Goal: Task Accomplishment & Management: Complete application form

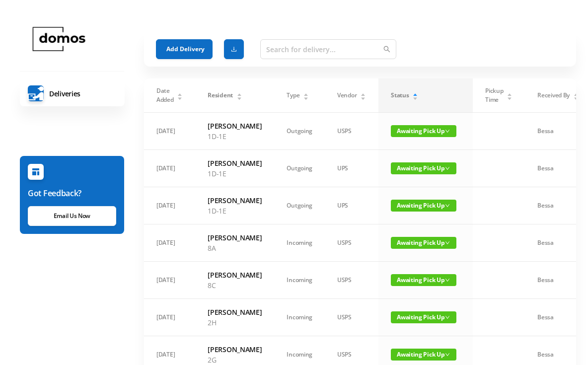
click at [194, 52] on button "Add Delivery" at bounding box center [184, 49] width 57 height 20
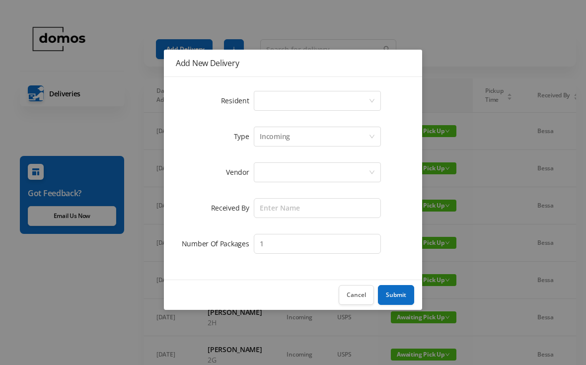
click at [319, 103] on div "Select a person" at bounding box center [314, 100] width 109 height 19
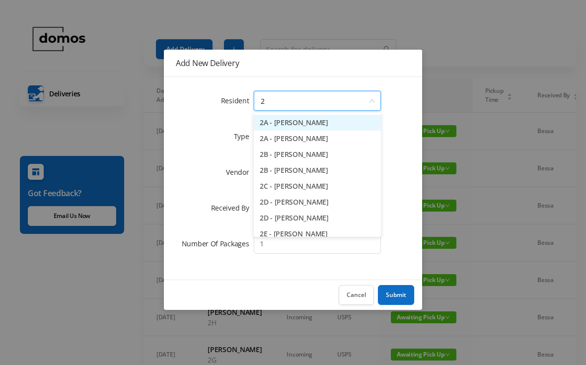
type input "2e"
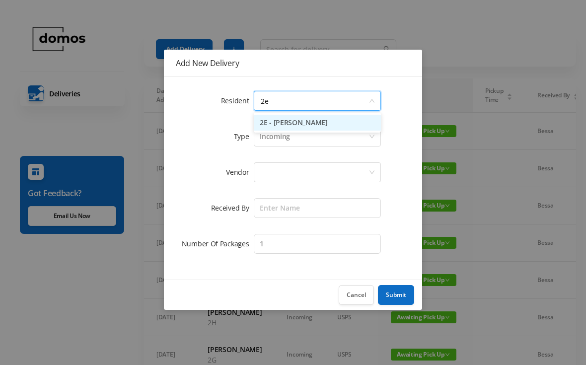
click at [312, 126] on li "2E - [PERSON_NAME]" at bounding box center [317, 123] width 127 height 16
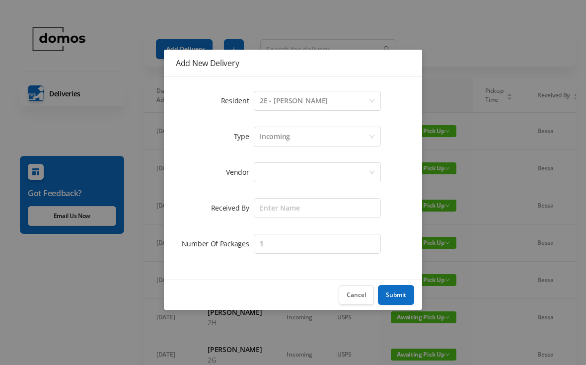
click at [309, 171] on div at bounding box center [314, 172] width 109 height 19
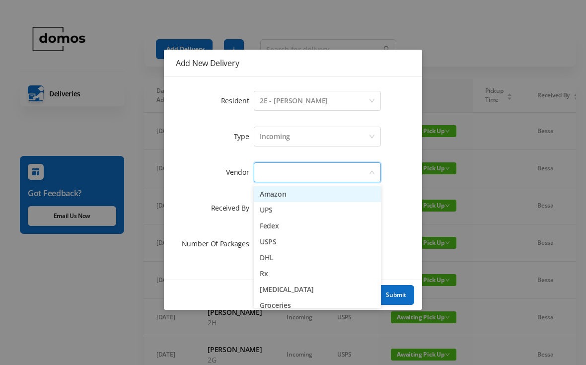
click at [293, 196] on li "Amazon" at bounding box center [317, 194] width 127 height 16
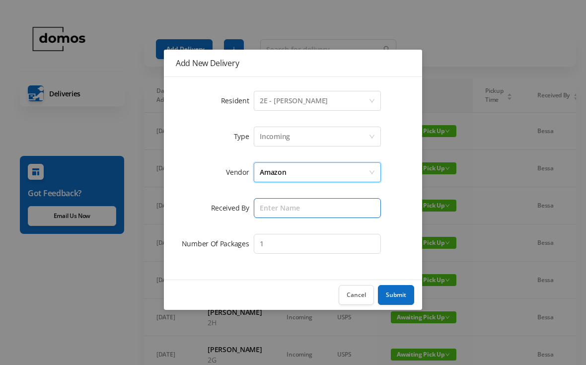
click at [324, 207] on input "text" at bounding box center [317, 208] width 127 height 20
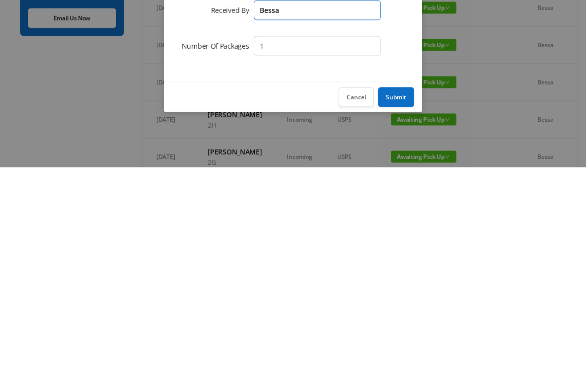
type input "Bessa"
click at [401, 285] on button "Submit" at bounding box center [396, 295] width 36 height 20
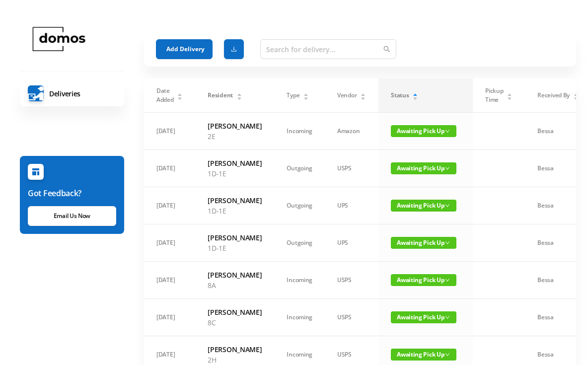
click at [183, 48] on button "Add Delivery" at bounding box center [184, 49] width 57 height 20
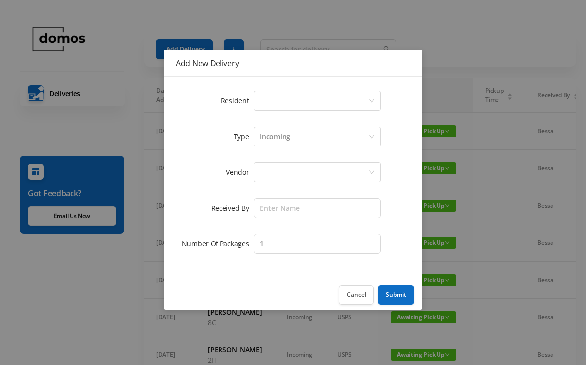
click at [300, 100] on div "Select a person" at bounding box center [314, 100] width 109 height 19
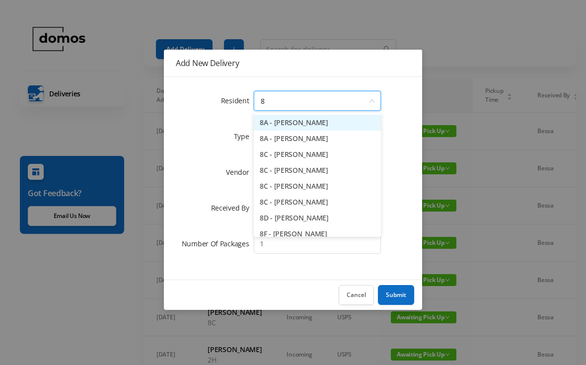
type input "8h"
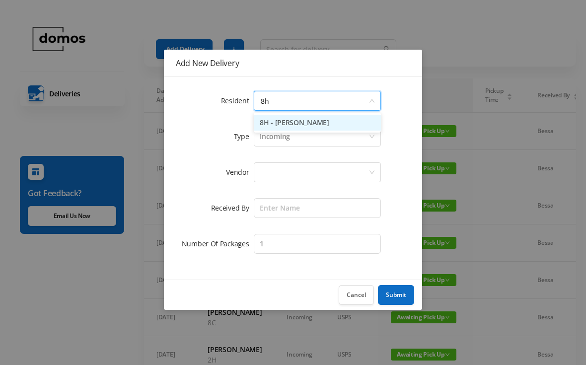
click at [328, 128] on li "8H - [PERSON_NAME]" at bounding box center [317, 123] width 127 height 16
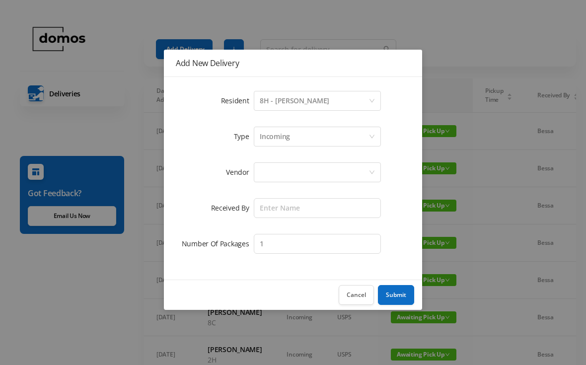
click at [331, 164] on div at bounding box center [314, 172] width 109 height 19
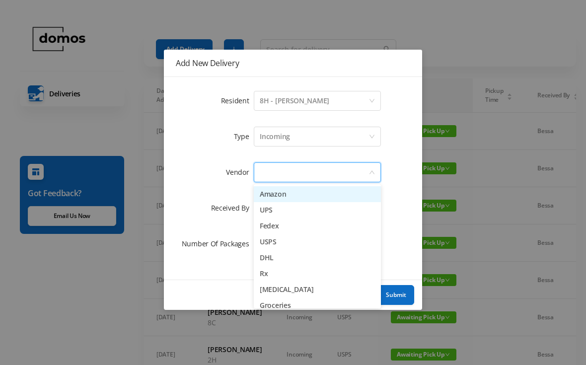
click at [297, 197] on li "Amazon" at bounding box center [317, 194] width 127 height 16
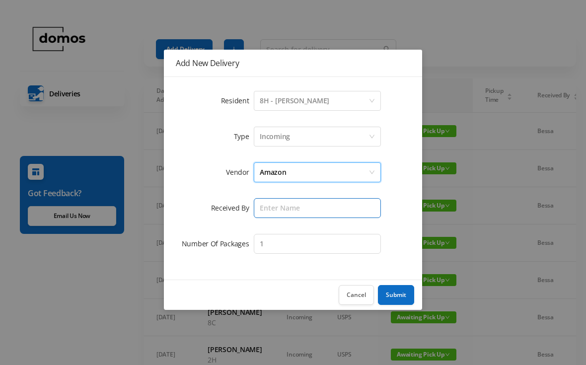
click at [318, 202] on input "text" at bounding box center [317, 208] width 127 height 20
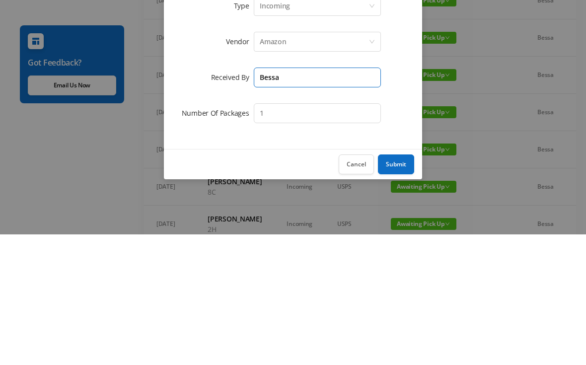
type input "Bessa"
click at [291, 234] on input "1" at bounding box center [317, 244] width 127 height 20
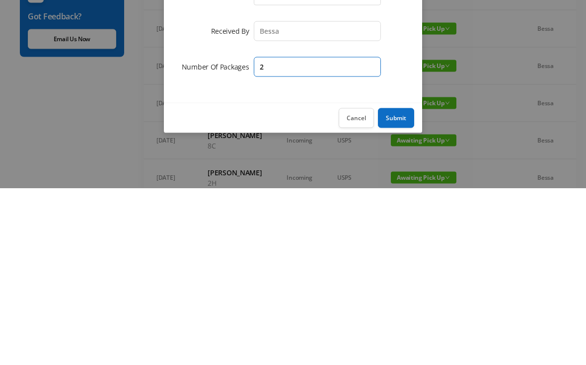
type input "2"
click at [395, 285] on button "Submit" at bounding box center [396, 295] width 36 height 20
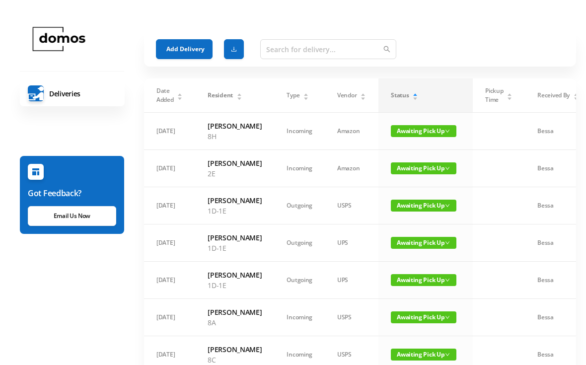
click at [190, 52] on button "Add Delivery" at bounding box center [184, 49] width 57 height 20
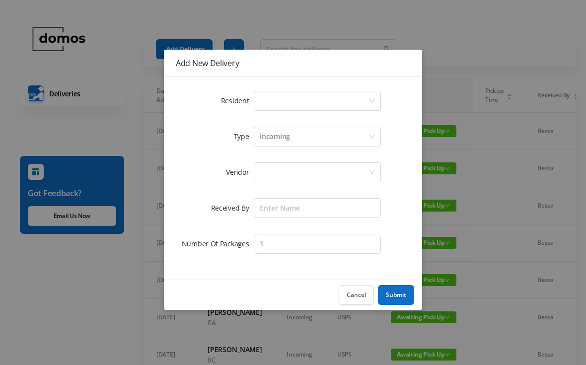
click at [297, 106] on div "Select a person" at bounding box center [314, 100] width 109 height 19
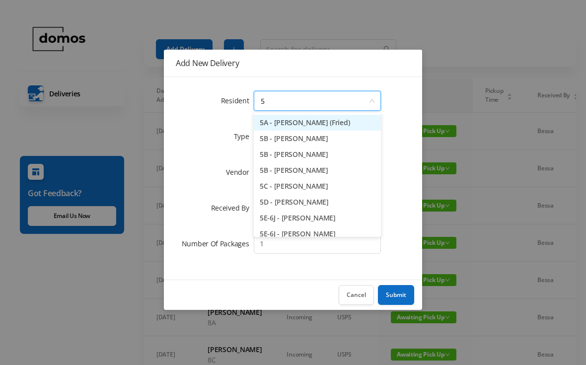
type input "5d"
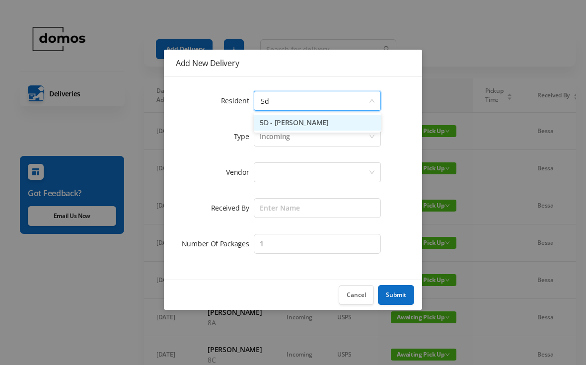
click at [318, 128] on li "5D - [PERSON_NAME]" at bounding box center [317, 123] width 127 height 16
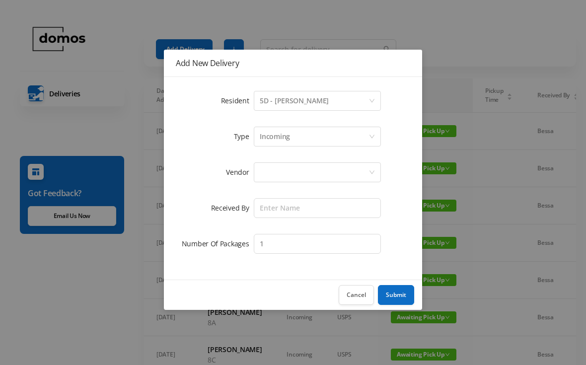
click at [318, 167] on div at bounding box center [314, 172] width 109 height 19
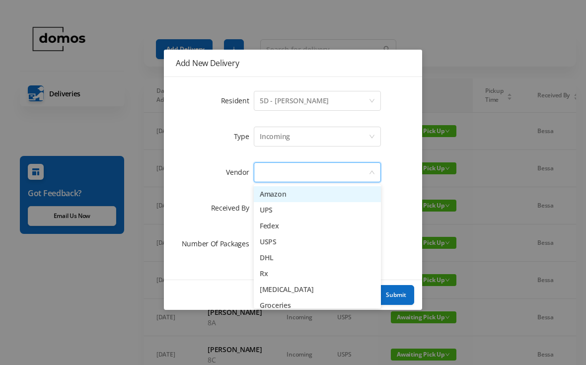
click at [291, 197] on li "Amazon" at bounding box center [317, 194] width 127 height 16
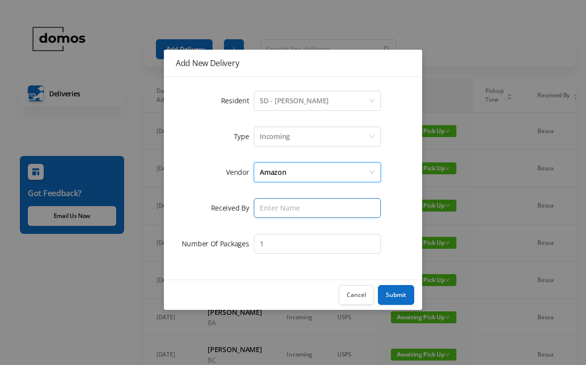
click at [313, 207] on input "text" at bounding box center [317, 208] width 127 height 20
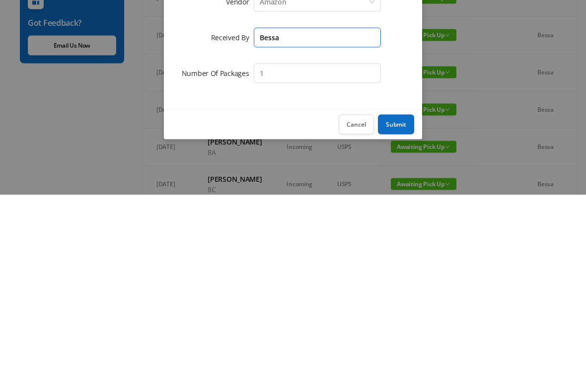
type input "Bessa"
click at [402, 285] on button "Submit" at bounding box center [396, 295] width 36 height 20
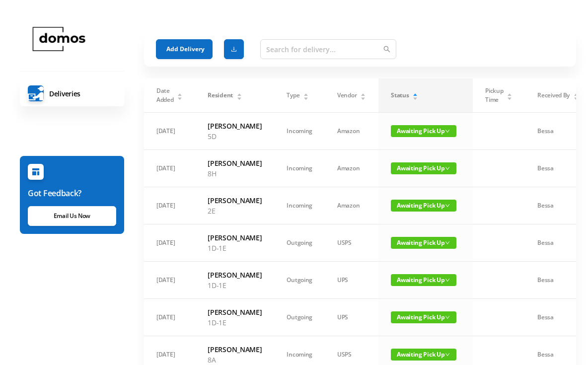
click at [180, 46] on button "Add Delivery" at bounding box center [184, 49] width 57 height 20
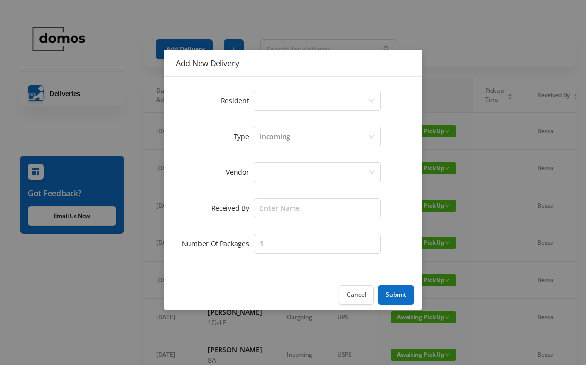
click at [328, 95] on div "Select a person" at bounding box center [314, 100] width 109 height 19
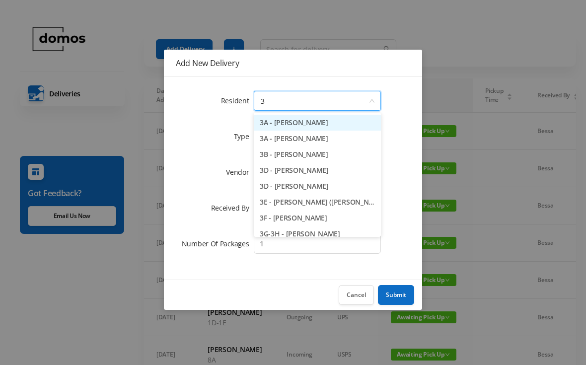
type input "3a"
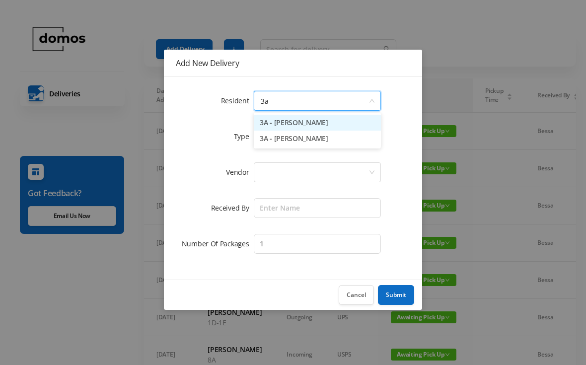
click at [302, 146] on li "3A - [PERSON_NAME]" at bounding box center [317, 139] width 127 height 16
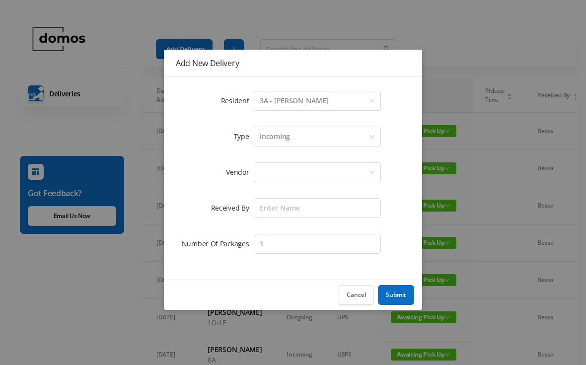
click at [322, 174] on div at bounding box center [314, 172] width 109 height 19
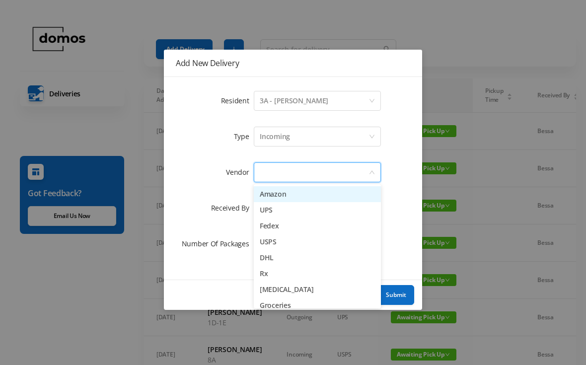
click at [293, 189] on li "Amazon" at bounding box center [317, 194] width 127 height 16
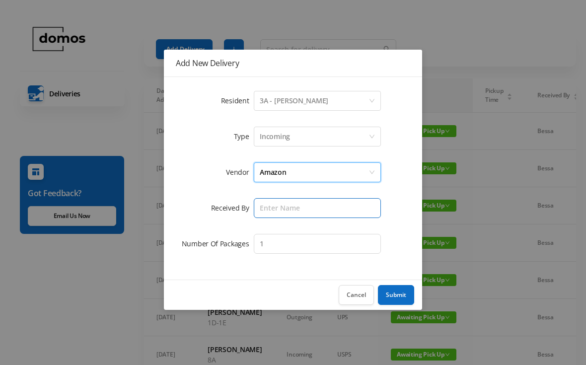
click at [314, 202] on input "text" at bounding box center [317, 208] width 127 height 20
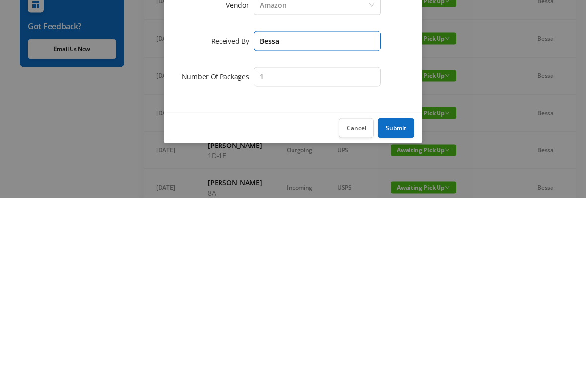
type input "Bessa"
click at [397, 285] on button "Submit" at bounding box center [396, 295] width 36 height 20
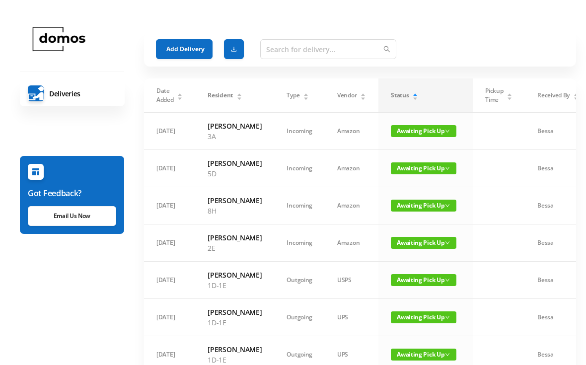
click at [185, 48] on button "Add Delivery" at bounding box center [184, 49] width 57 height 20
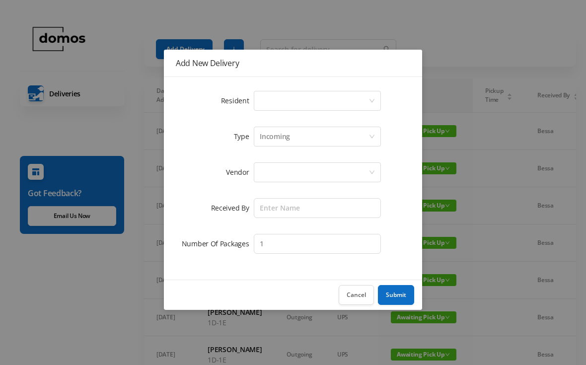
click at [304, 105] on div "Select a person" at bounding box center [314, 100] width 109 height 19
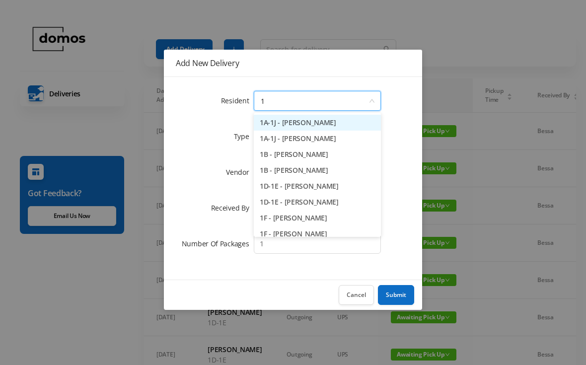
type input "1e"
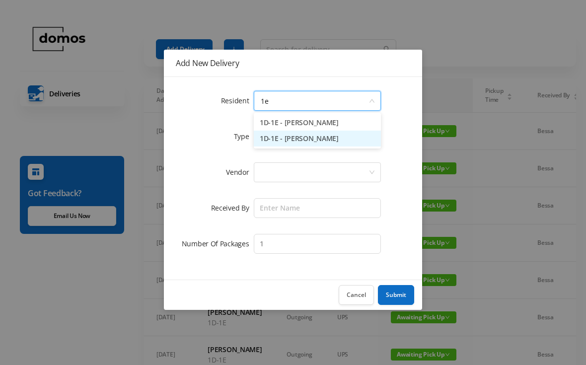
click at [306, 144] on li "1D-1E - [PERSON_NAME]" at bounding box center [317, 139] width 127 height 16
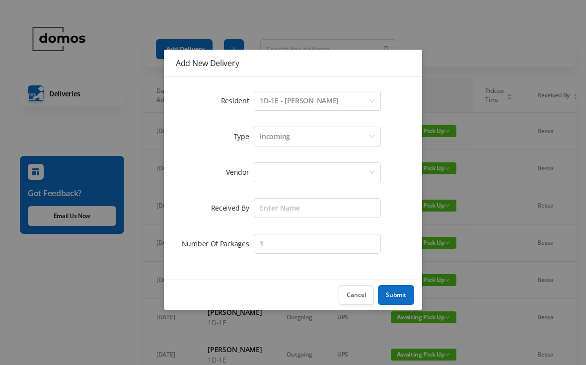
click at [312, 178] on div at bounding box center [314, 172] width 109 height 19
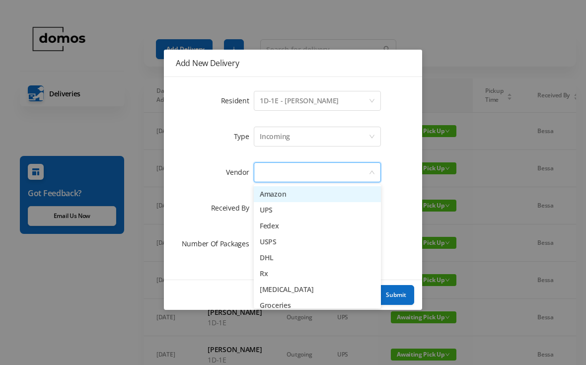
click at [297, 196] on li "Amazon" at bounding box center [317, 194] width 127 height 16
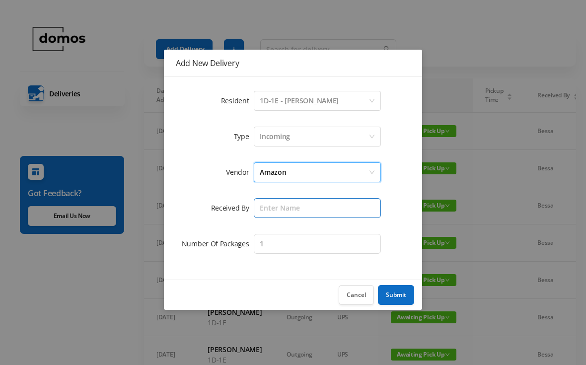
click at [309, 210] on input "text" at bounding box center [317, 208] width 127 height 20
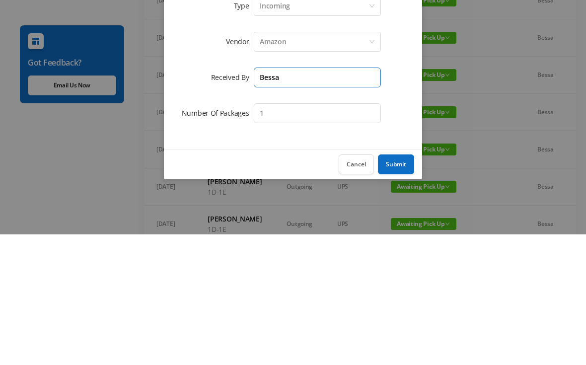
type input "Bessa"
click at [307, 234] on input "1" at bounding box center [317, 244] width 127 height 20
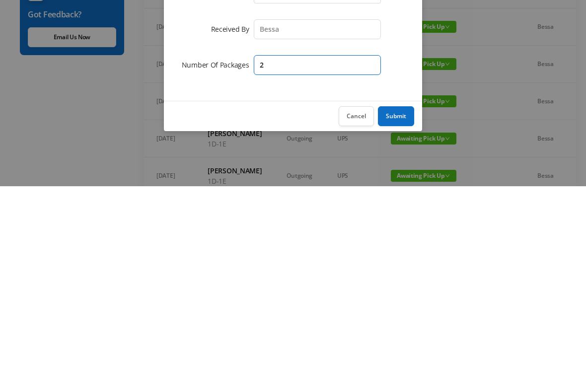
type input "2"
click at [398, 285] on button "Submit" at bounding box center [396, 295] width 36 height 20
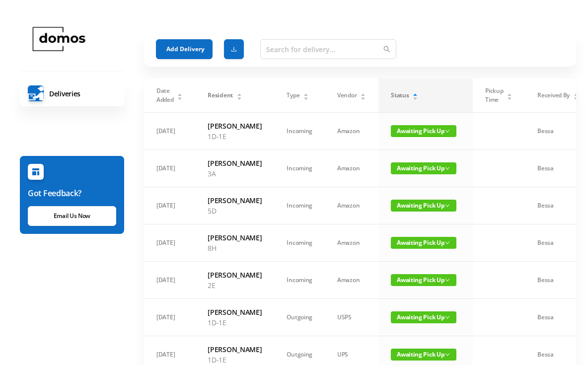
click at [198, 42] on button "Add Delivery" at bounding box center [184, 49] width 57 height 20
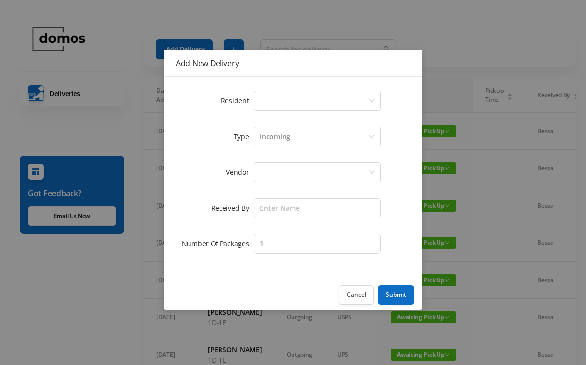
click at [320, 100] on div "Select a person" at bounding box center [314, 100] width 109 height 19
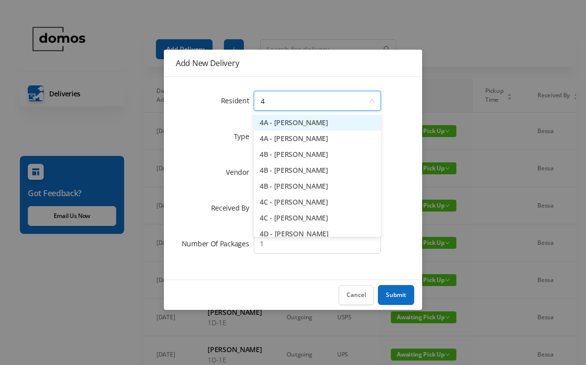
type input "4f"
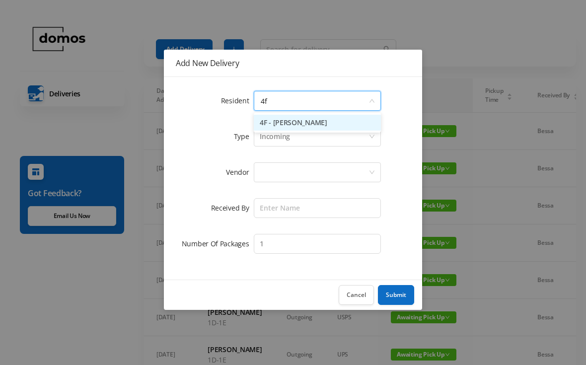
click at [313, 127] on li "4F - [PERSON_NAME]" at bounding box center [317, 123] width 127 height 16
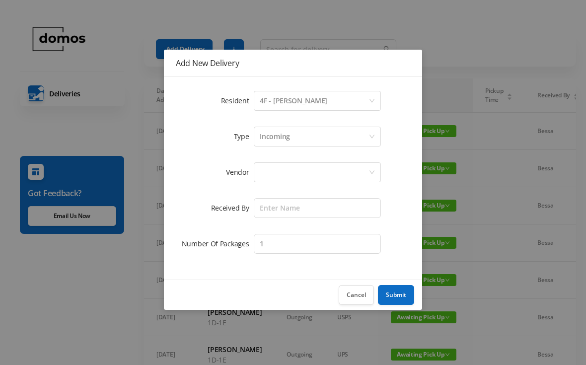
click at [304, 163] on div at bounding box center [314, 172] width 109 height 19
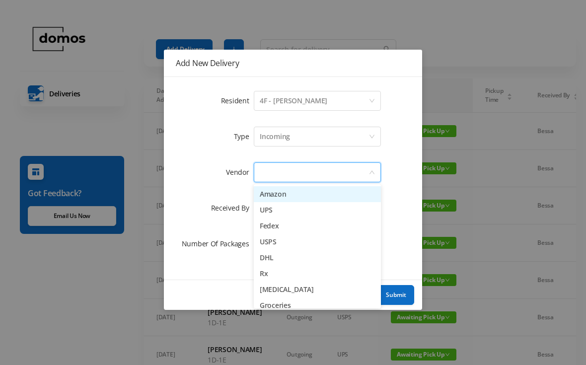
click at [287, 203] on li "UPS" at bounding box center [317, 210] width 127 height 16
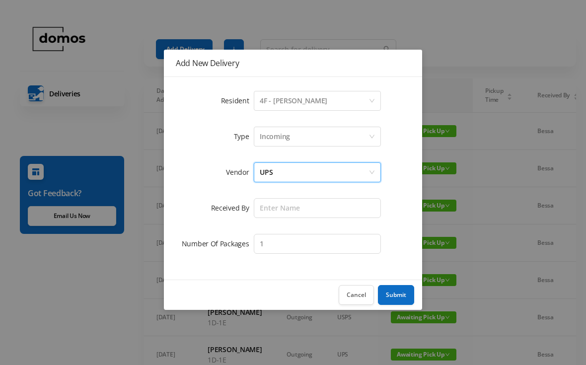
click at [310, 191] on form "Resident Select a person 4F - [PERSON_NAME] Type Incoming Vendor UPS Received B…" at bounding box center [293, 172] width 234 height 167
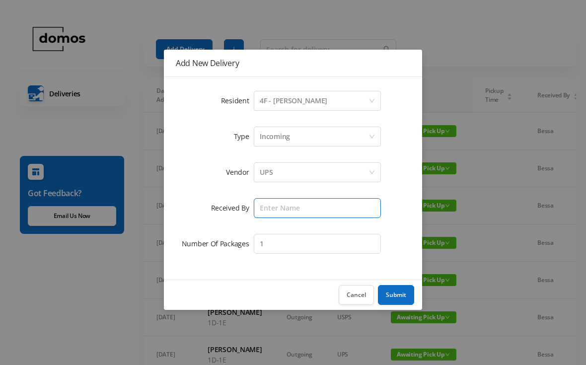
click at [318, 213] on input "text" at bounding box center [317, 208] width 127 height 20
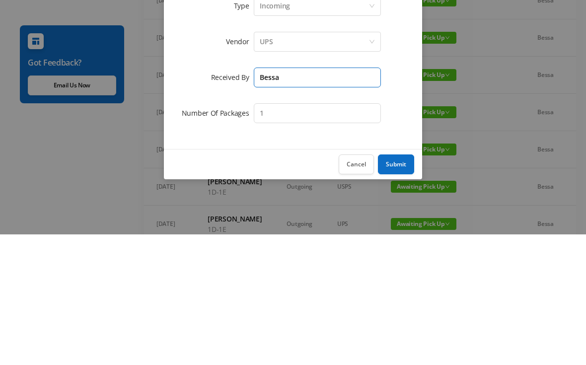
type input "Bessa"
click at [307, 234] on input "1" at bounding box center [317, 244] width 127 height 20
type input "2"
click at [402, 138] on div "Resident Select a person 4F - [PERSON_NAME] Type Incoming Vendor UPS Received B…" at bounding box center [293, 178] width 258 height 203
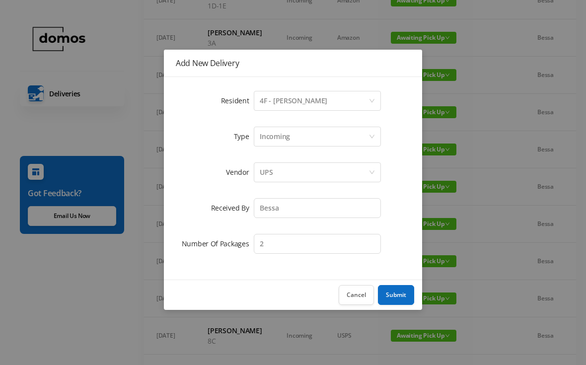
click at [403, 297] on button "Submit" at bounding box center [396, 295] width 36 height 20
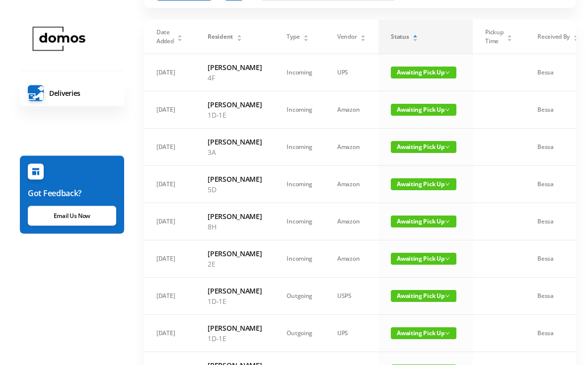
scroll to position [0, 0]
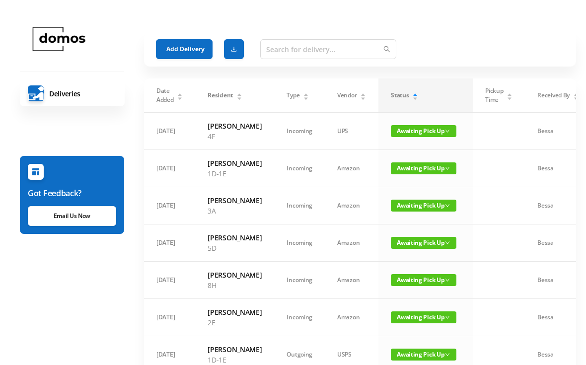
click at [187, 47] on button "Add Delivery" at bounding box center [184, 49] width 57 height 20
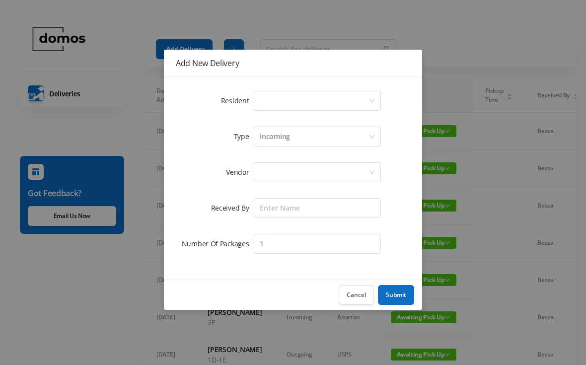
click at [304, 99] on div "Select a person" at bounding box center [314, 100] width 109 height 19
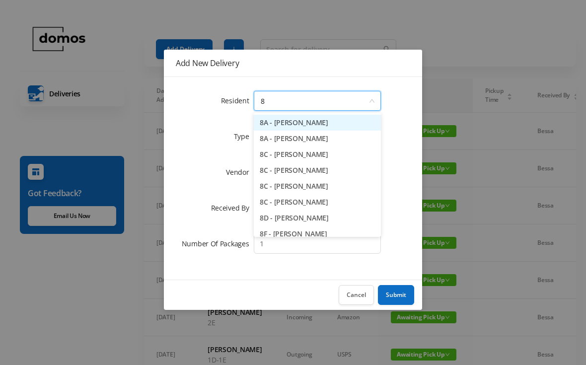
type input "8c"
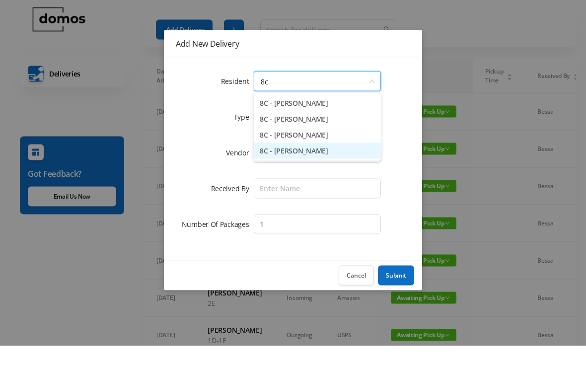
click at [320, 162] on li "8C - [PERSON_NAME]" at bounding box center [317, 170] width 127 height 16
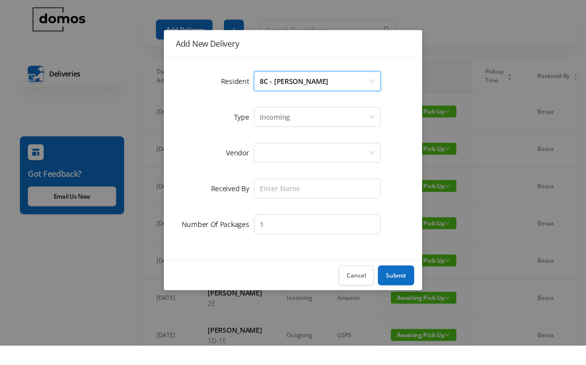
scroll to position [20, 0]
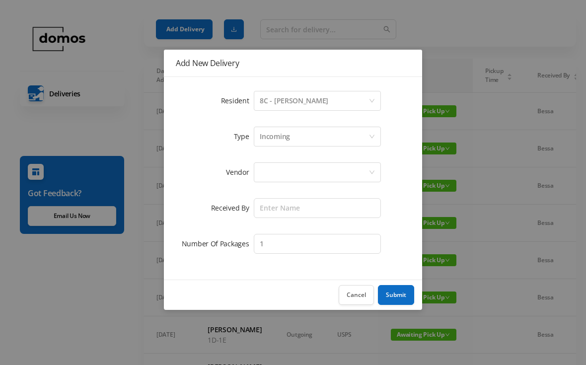
click at [316, 172] on div at bounding box center [314, 172] width 109 height 19
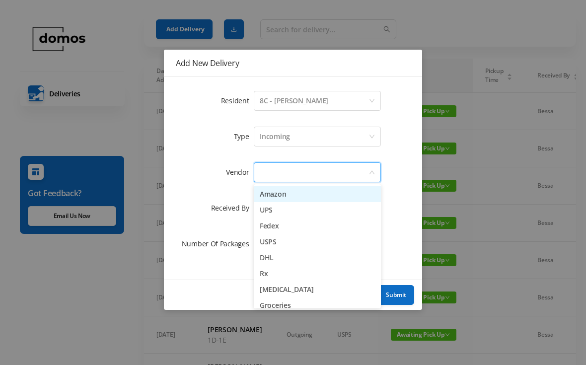
click at [288, 198] on li "Amazon" at bounding box center [317, 194] width 127 height 16
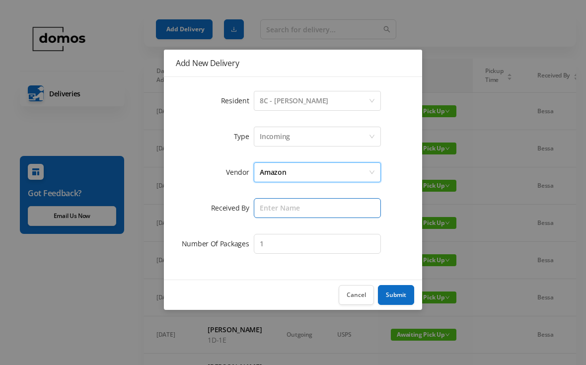
click at [314, 214] on input "text" at bounding box center [317, 208] width 127 height 20
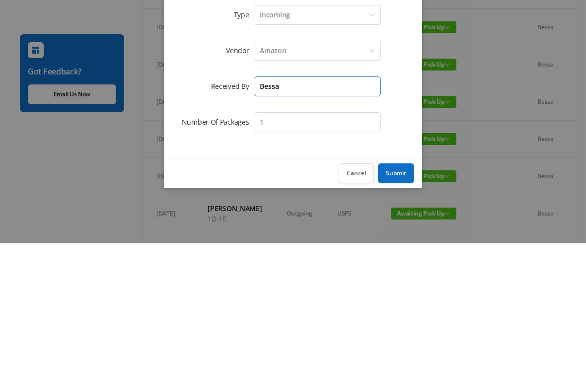
type input "Bessa"
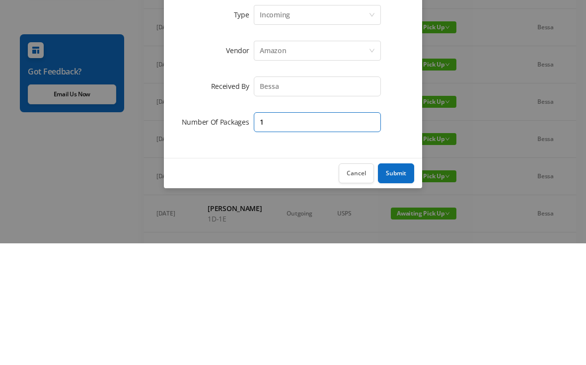
click at [327, 234] on input "1" at bounding box center [317, 244] width 127 height 20
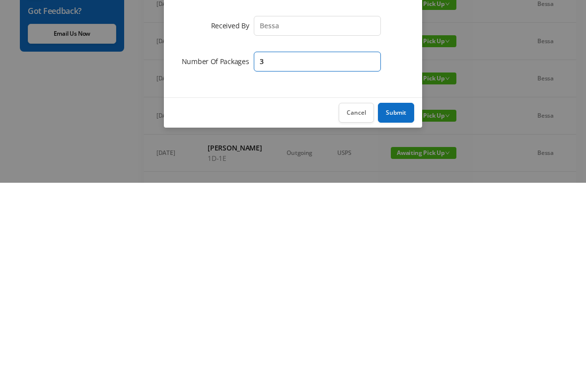
type input "3"
click at [395, 285] on button "Submit" at bounding box center [396, 295] width 36 height 20
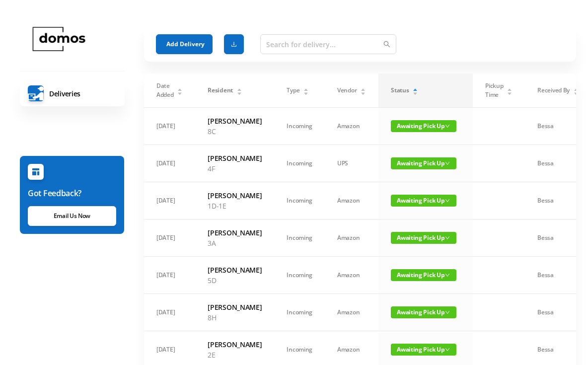
scroll to position [0, 0]
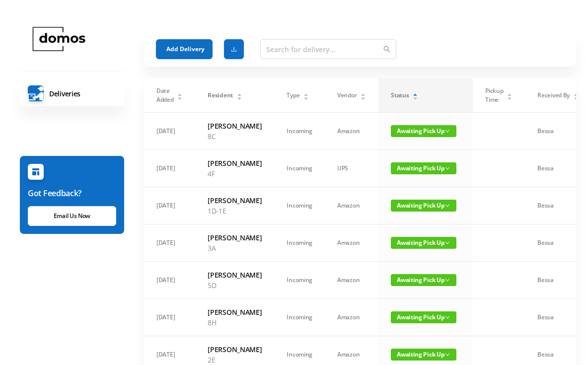
click at [191, 47] on button "Add Delivery" at bounding box center [184, 49] width 57 height 20
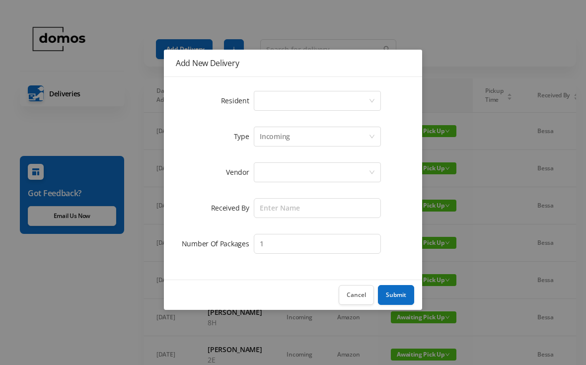
click at [309, 97] on div "Select a person" at bounding box center [314, 100] width 109 height 19
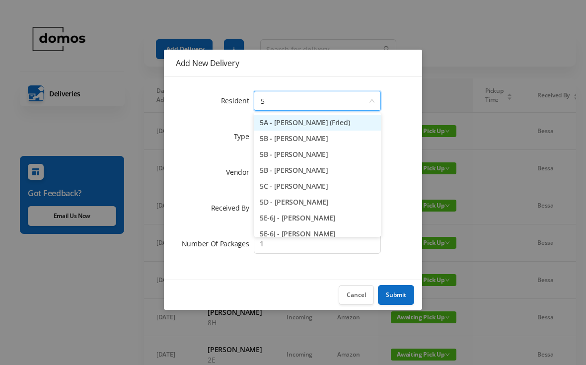
type input "5j"
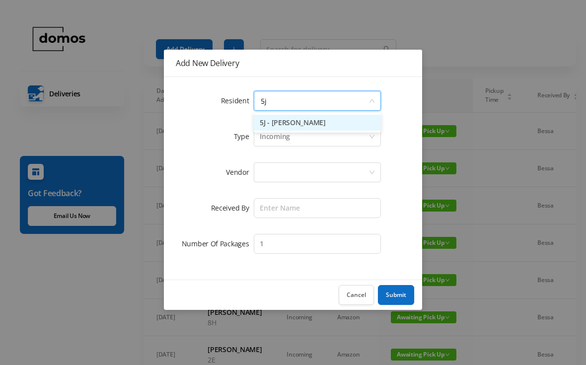
click at [323, 122] on li "5J - [PERSON_NAME]" at bounding box center [317, 123] width 127 height 16
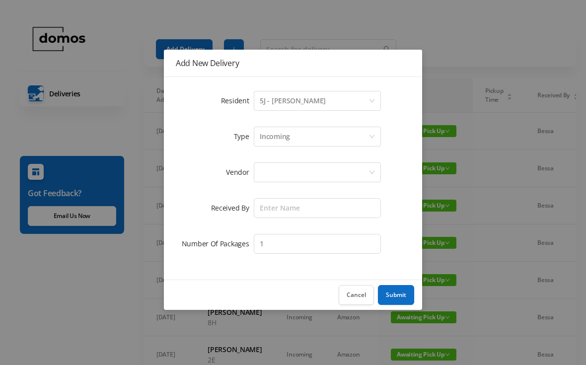
click at [328, 164] on div at bounding box center [314, 172] width 109 height 19
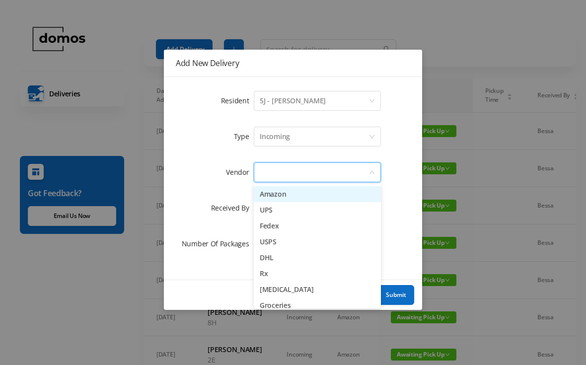
click at [297, 195] on li "Amazon" at bounding box center [317, 194] width 127 height 16
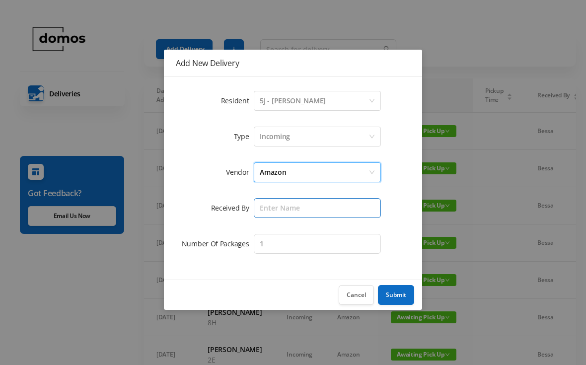
click at [310, 202] on input "text" at bounding box center [317, 208] width 127 height 20
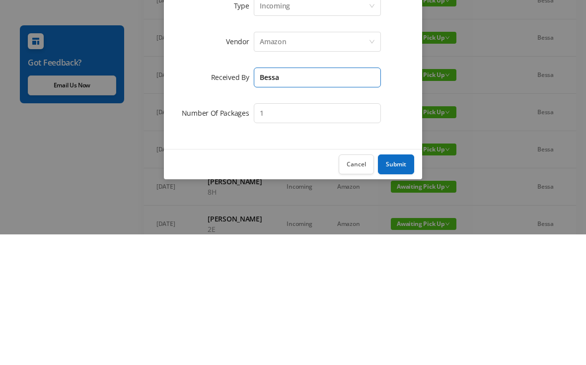
type input "Bessa"
click at [314, 234] on input "1" at bounding box center [317, 244] width 127 height 20
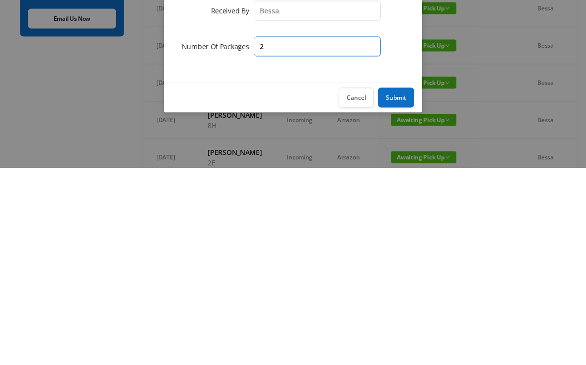
type input "2"
click at [399, 285] on button "Submit" at bounding box center [396, 295] width 36 height 20
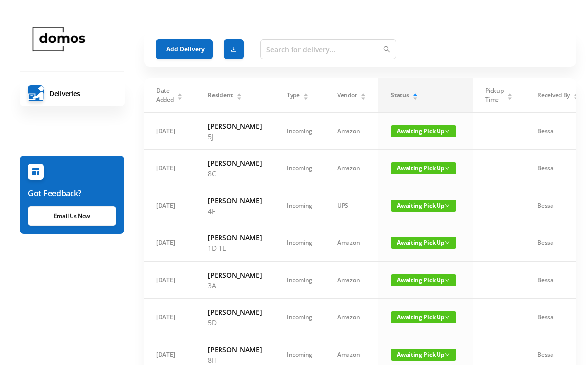
click at [183, 47] on button "Add Delivery" at bounding box center [184, 49] width 57 height 20
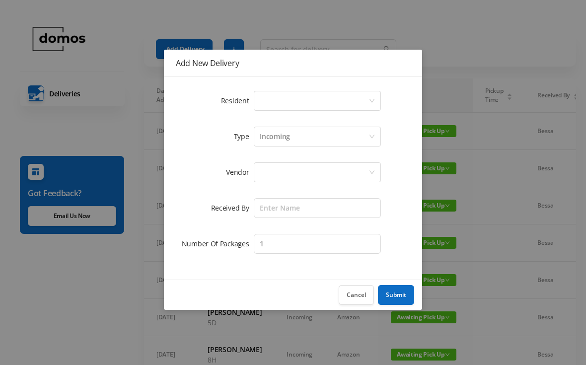
click at [315, 96] on div "Select a person" at bounding box center [314, 100] width 109 height 19
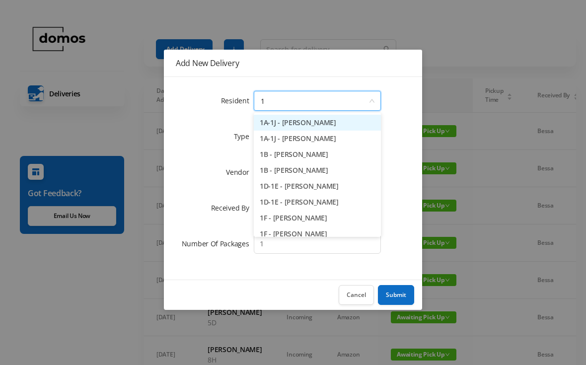
type input "1e"
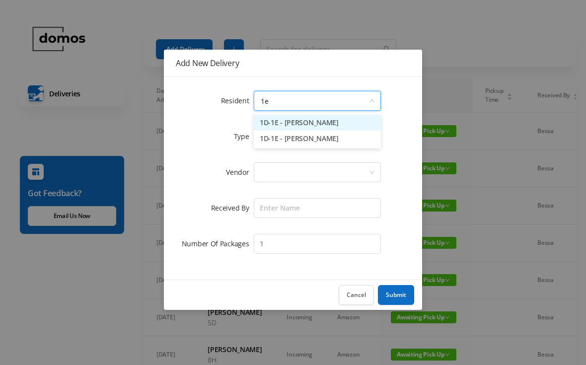
click at [322, 142] on li "1D-1E - [PERSON_NAME]" at bounding box center [317, 139] width 127 height 16
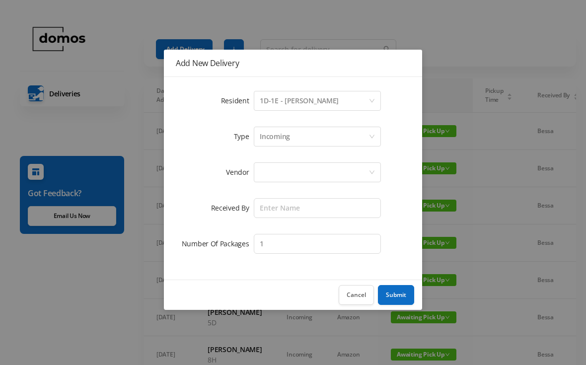
click at [323, 174] on div at bounding box center [314, 172] width 109 height 19
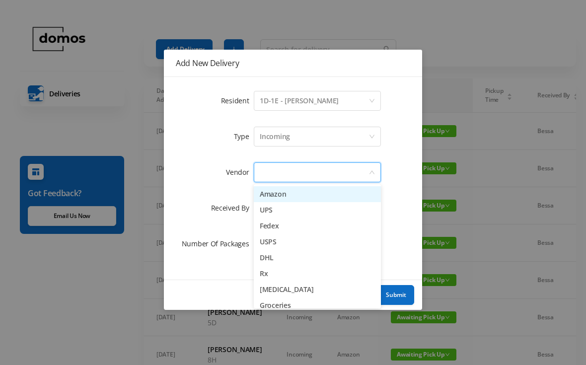
click at [291, 197] on li "Amazon" at bounding box center [317, 194] width 127 height 16
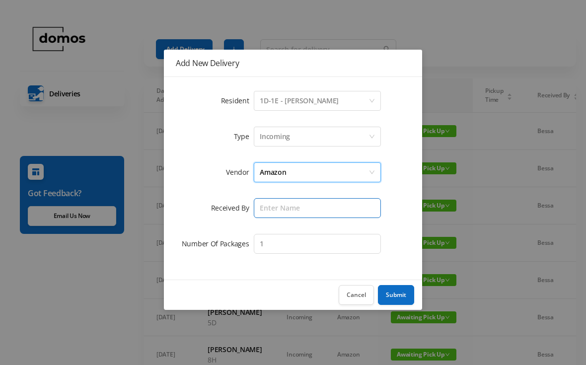
click at [319, 211] on input "text" at bounding box center [317, 208] width 127 height 20
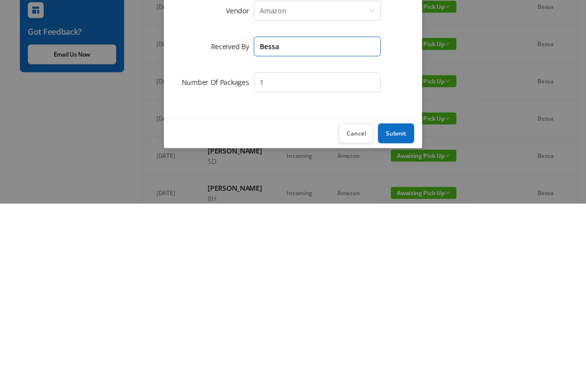
type input "Bessa"
click at [406, 285] on button "Submit" at bounding box center [396, 295] width 36 height 20
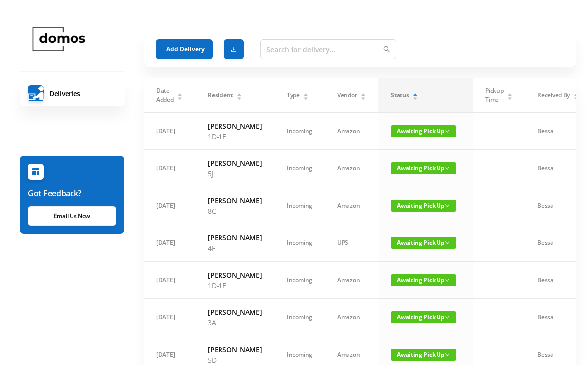
click at [182, 48] on button "Add Delivery" at bounding box center [184, 49] width 57 height 20
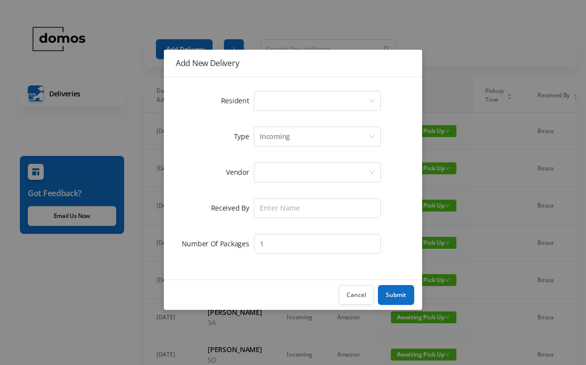
click at [305, 104] on div "Select a person" at bounding box center [314, 100] width 109 height 19
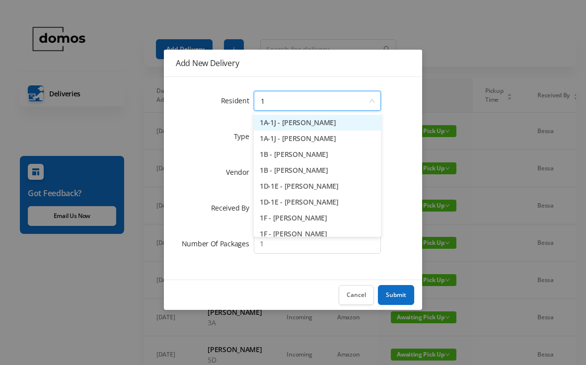
type input "1a"
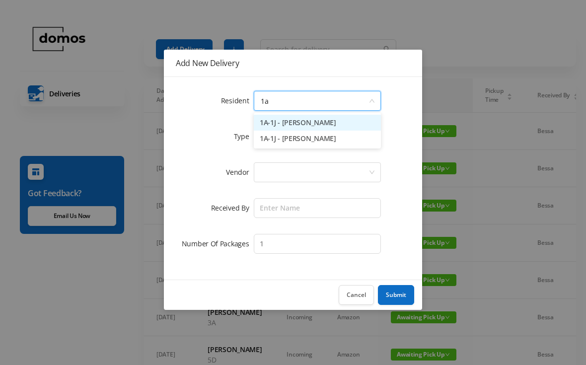
click at [318, 126] on li "1A-1J - [PERSON_NAME]" at bounding box center [317, 123] width 127 height 16
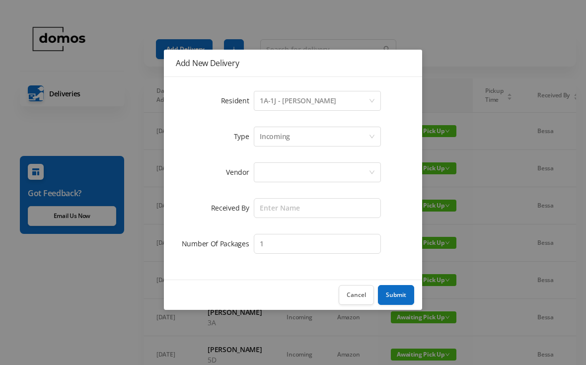
click at [298, 175] on div at bounding box center [314, 172] width 109 height 19
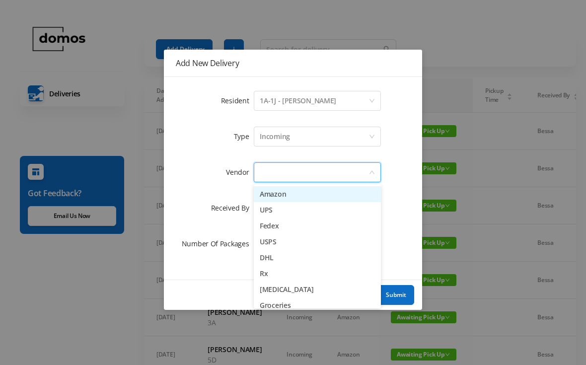
click at [291, 195] on li "Amazon" at bounding box center [317, 194] width 127 height 16
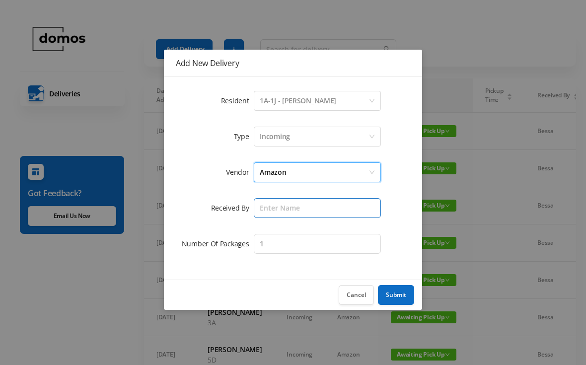
click at [314, 208] on input "text" at bounding box center [317, 208] width 127 height 20
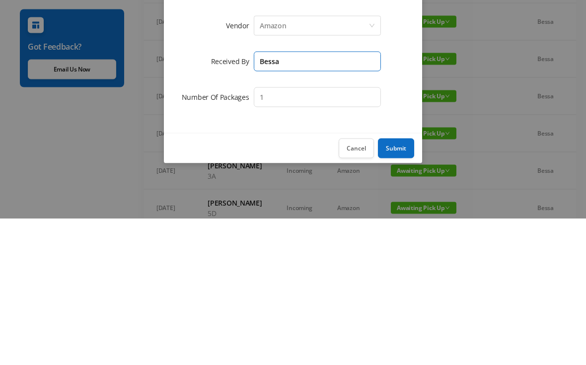
type input "Bessa"
click at [399, 285] on button "Submit" at bounding box center [396, 295] width 36 height 20
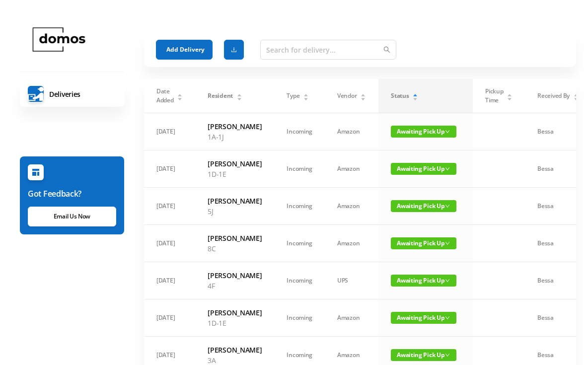
click at [184, 52] on button "Add Delivery" at bounding box center [184, 49] width 57 height 20
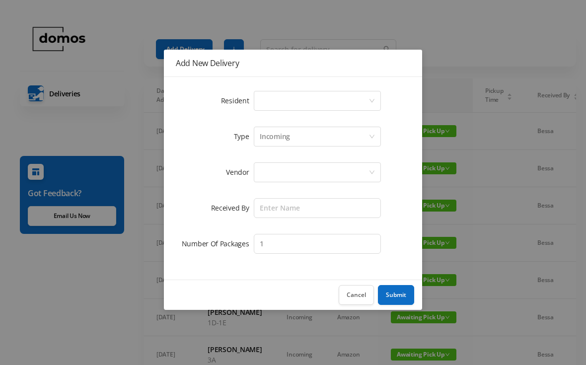
click at [319, 106] on div "Select a person" at bounding box center [314, 100] width 109 height 19
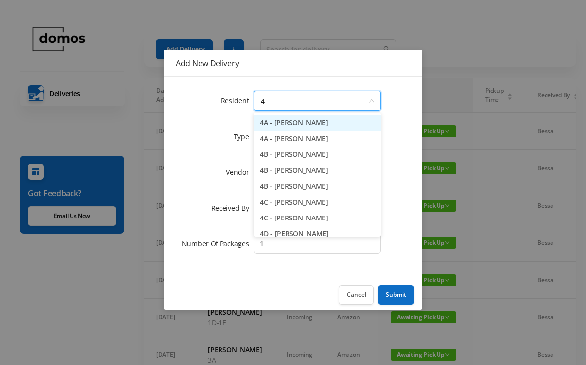
type input "4c"
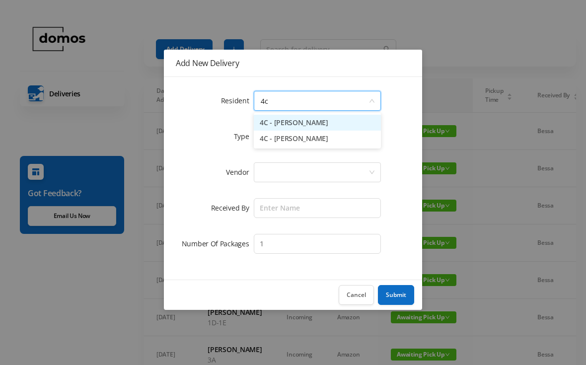
click at [320, 125] on li "4C - [PERSON_NAME]" at bounding box center [317, 123] width 127 height 16
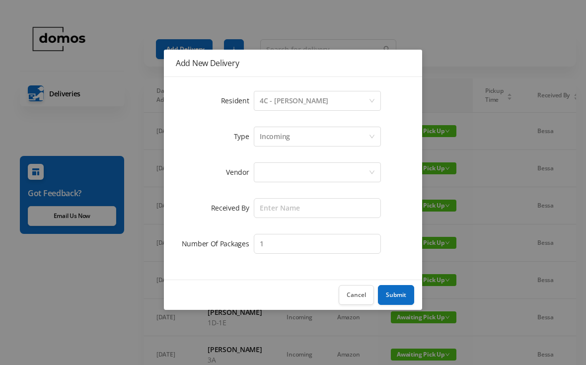
click at [321, 172] on div at bounding box center [314, 172] width 109 height 19
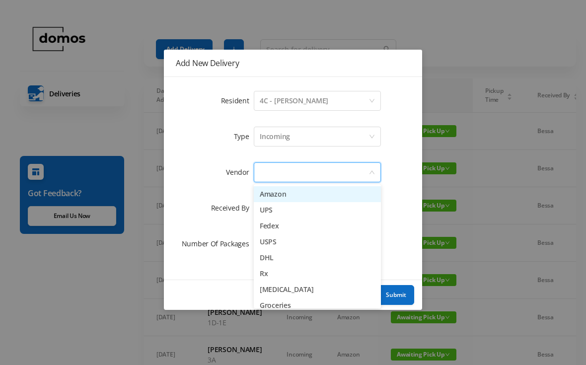
click at [292, 197] on li "Amazon" at bounding box center [317, 194] width 127 height 16
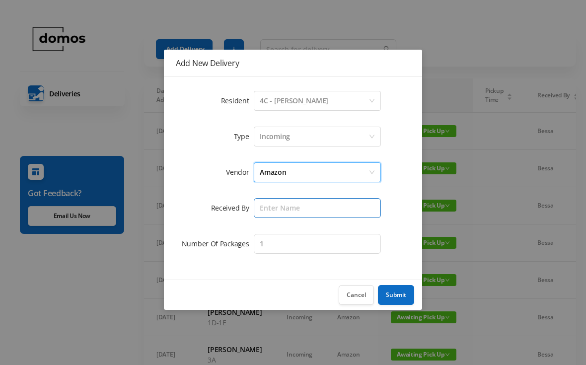
click at [309, 209] on input "text" at bounding box center [317, 208] width 127 height 20
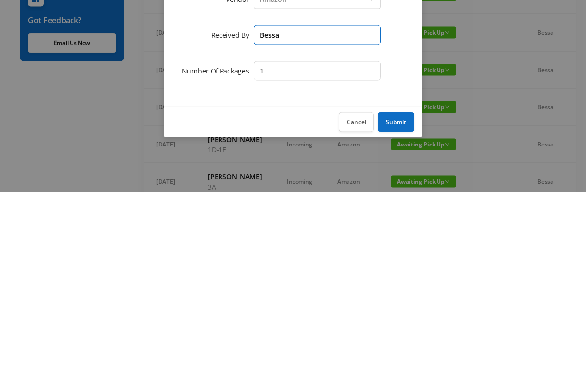
type input "Bessa"
click at [400, 285] on button "Submit" at bounding box center [396, 295] width 36 height 20
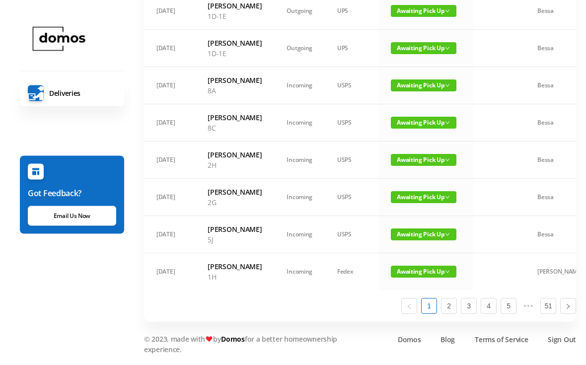
scroll to position [674, 0]
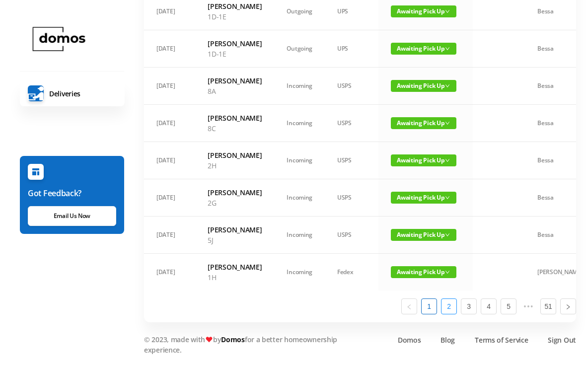
click at [449, 314] on link "2" at bounding box center [448, 306] width 15 height 15
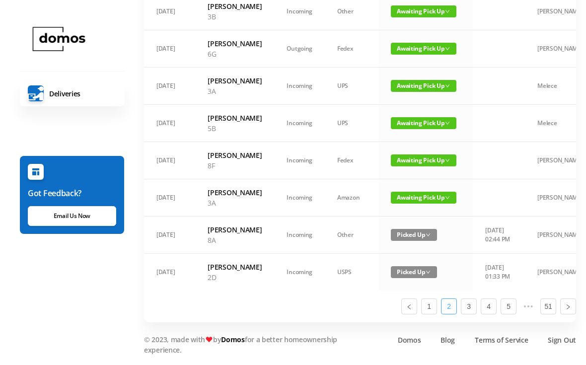
scroll to position [694, 0]
click at [429, 314] on link "1" at bounding box center [428, 306] width 15 height 15
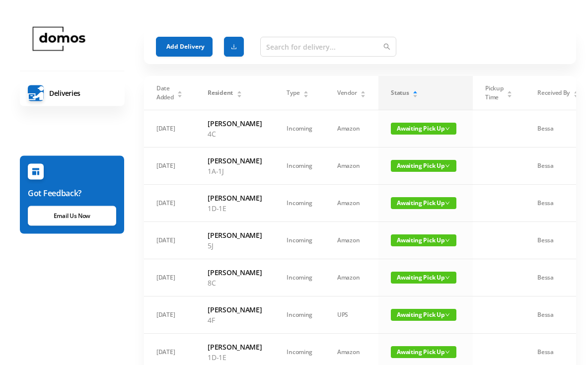
scroll to position [0, 0]
